Goal: Task Accomplishment & Management: Manage account settings

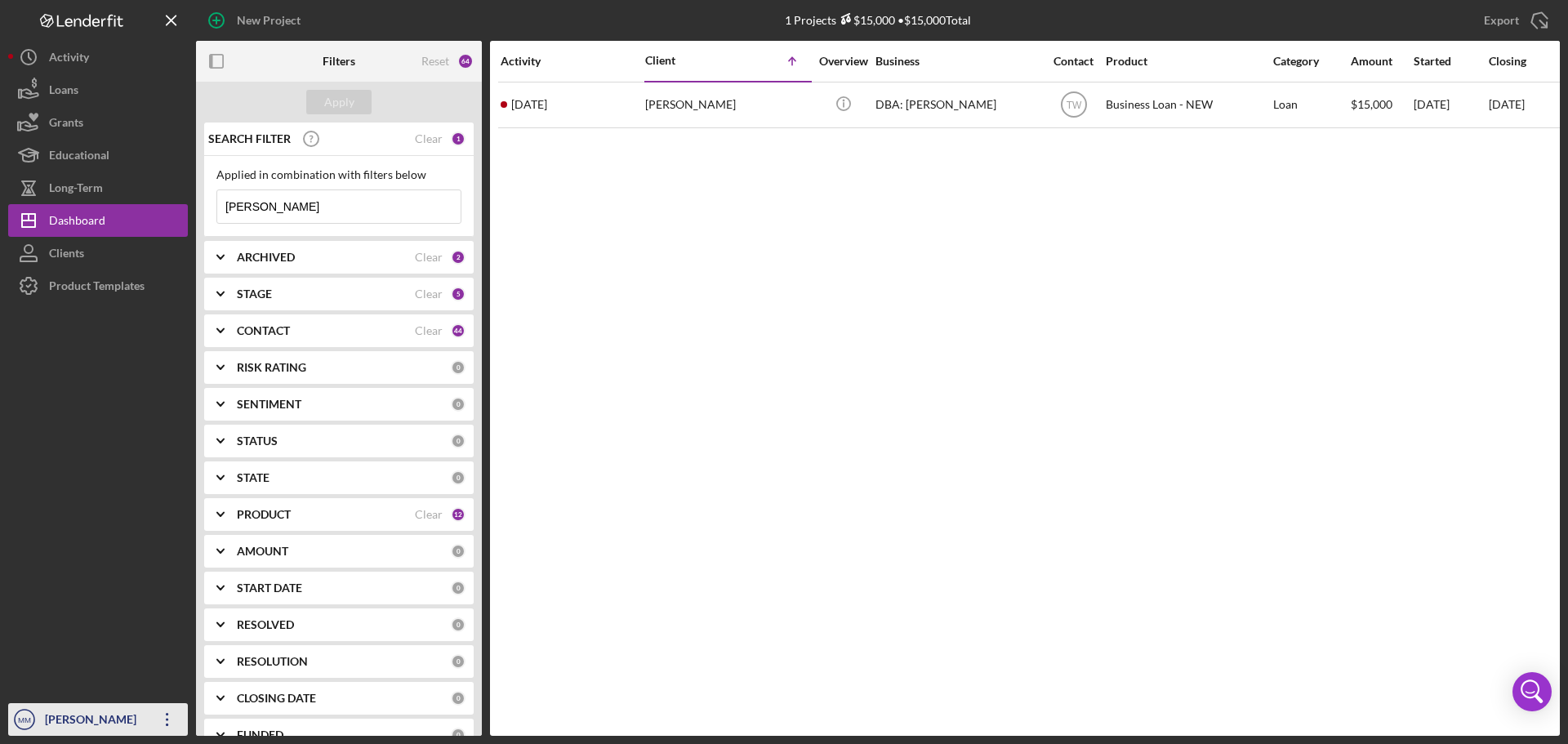
click at [159, 719] on icon "Icon/Overflow" at bounding box center [167, 719] width 41 height 41
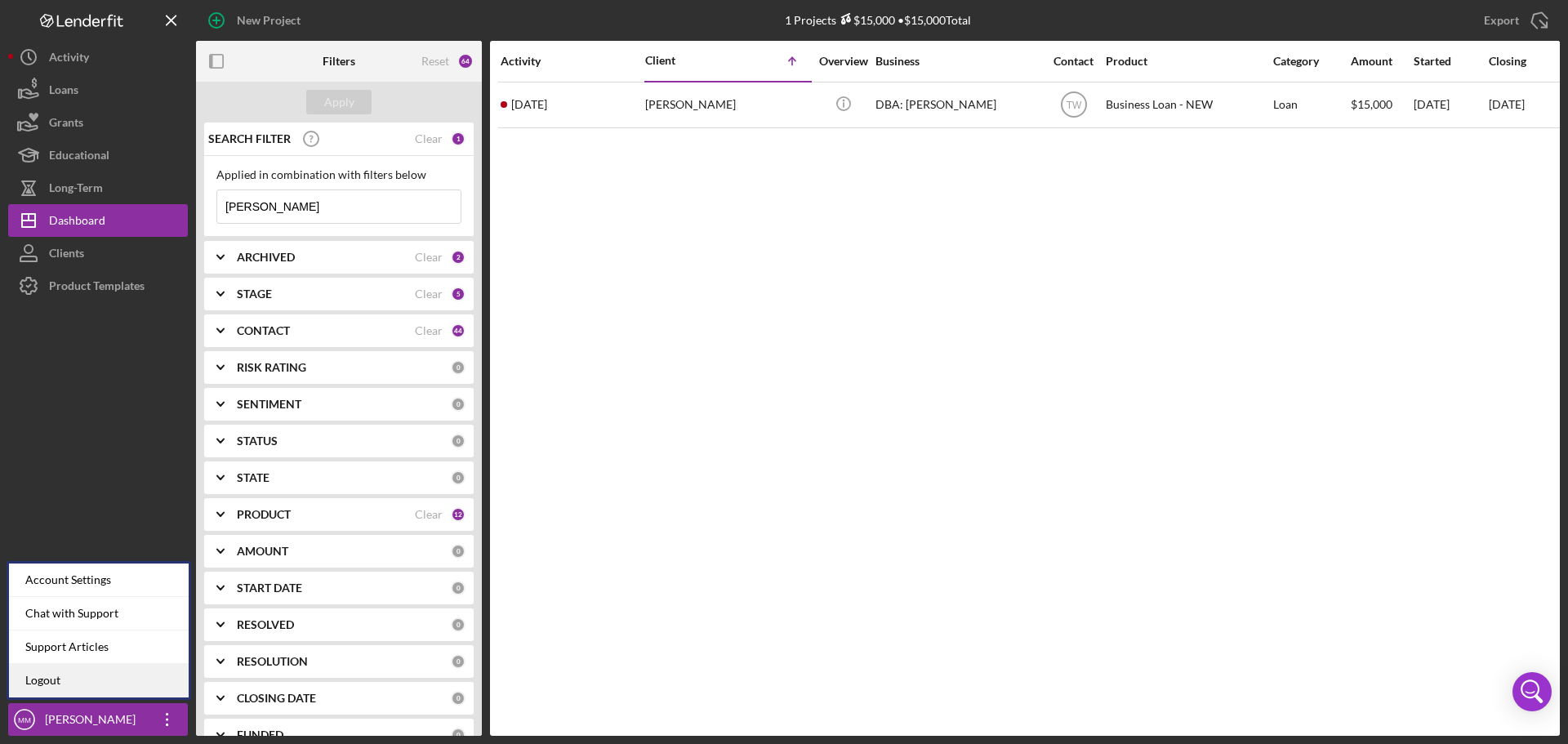
click at [126, 677] on link "Logout" at bounding box center [98, 680] width 180 height 34
